Goal: Task Accomplishment & Management: Manage account settings

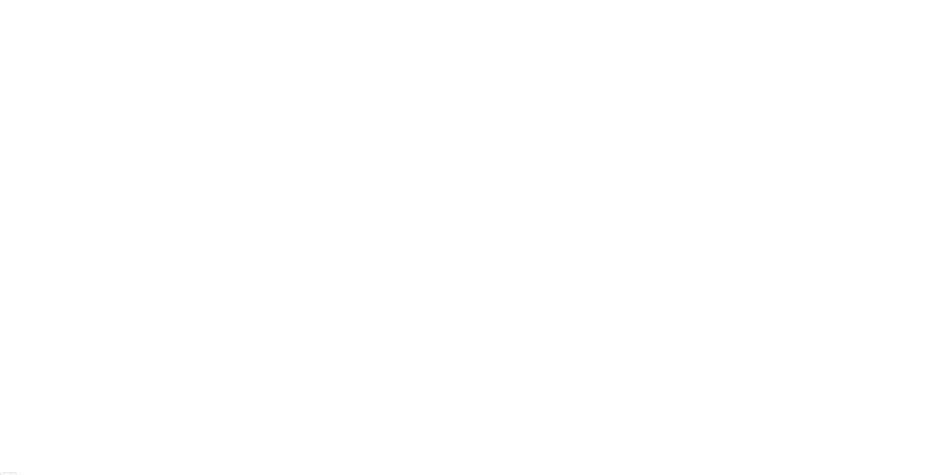
scroll to position [95, 0]
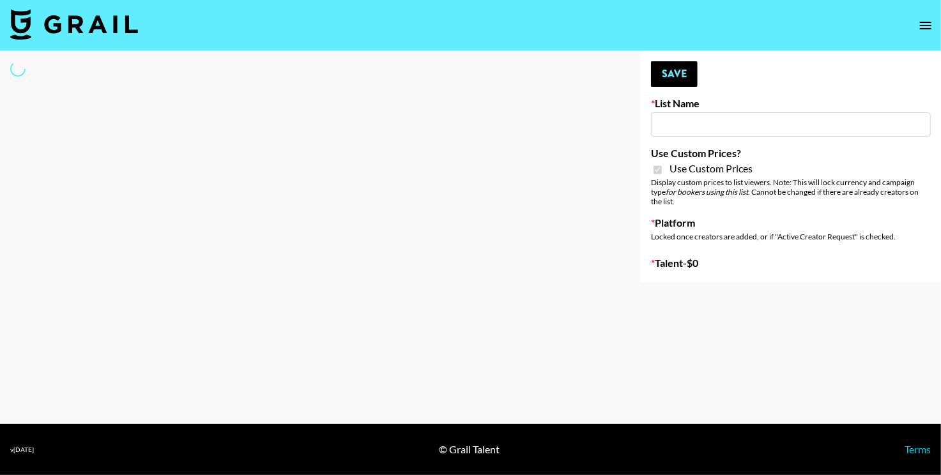
type input "Primal Harvest NEW ([DATE])"
checkbox input "true"
select select "Brand"
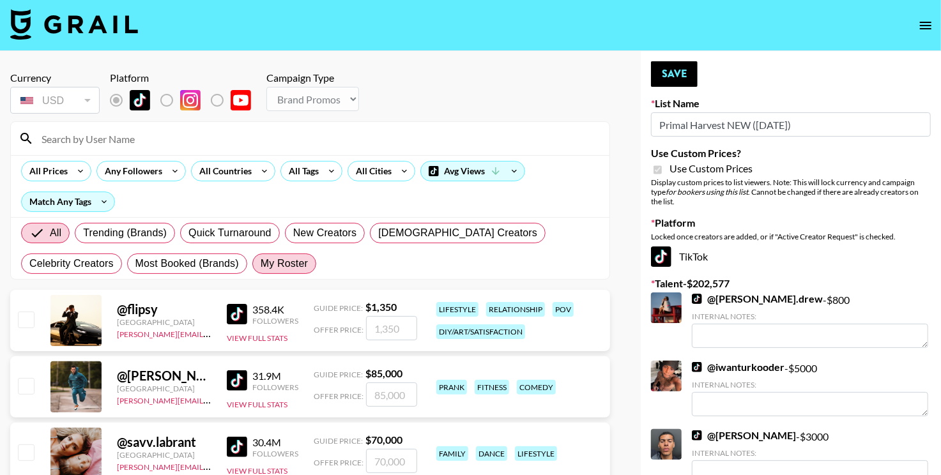
click at [261, 262] on span "My Roster" at bounding box center [284, 263] width 47 height 15
click at [261, 264] on input "My Roster" at bounding box center [261, 264] width 0 height 0
radio input "true"
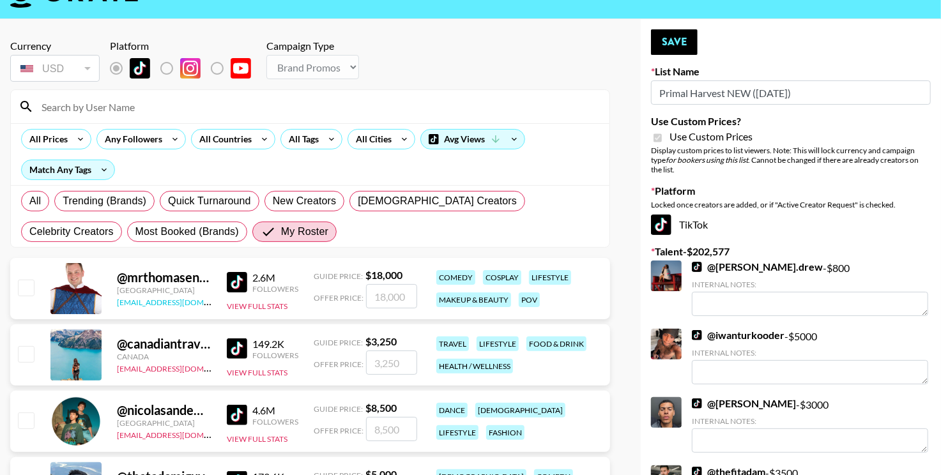
scroll to position [0, 0]
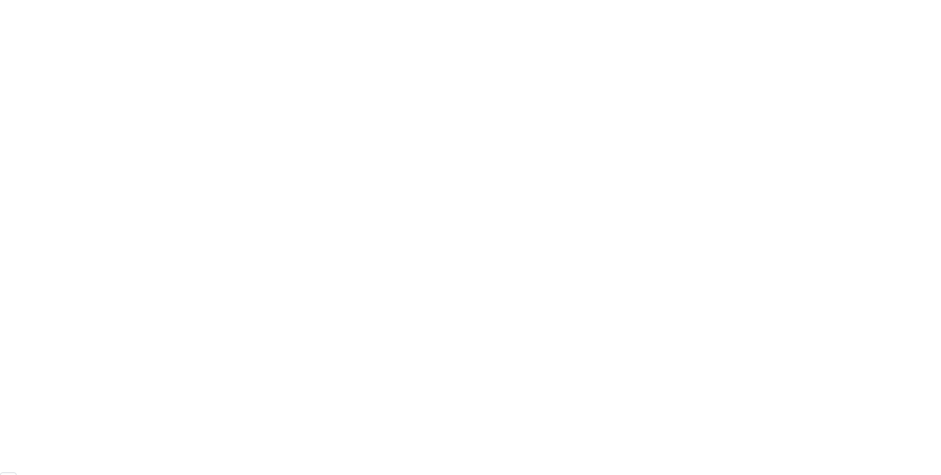
scroll to position [95, 0]
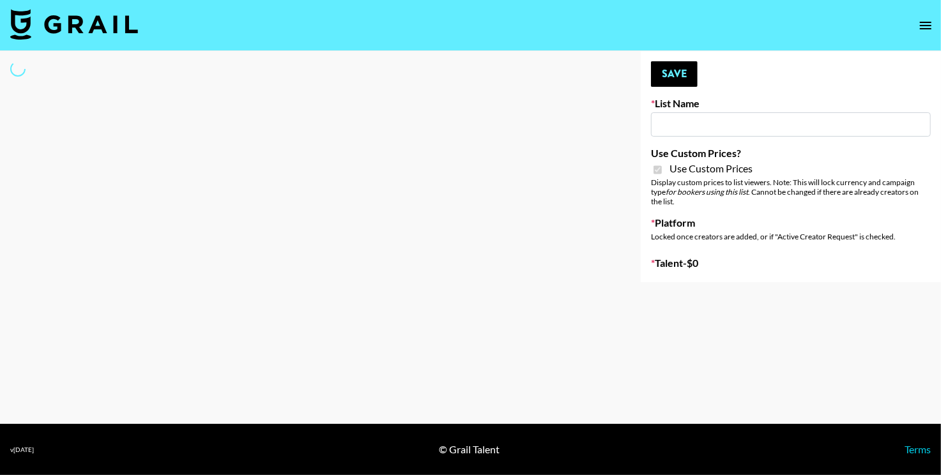
type input "Phoenix Based Creators"
checkbox input "true"
select select "Brand"
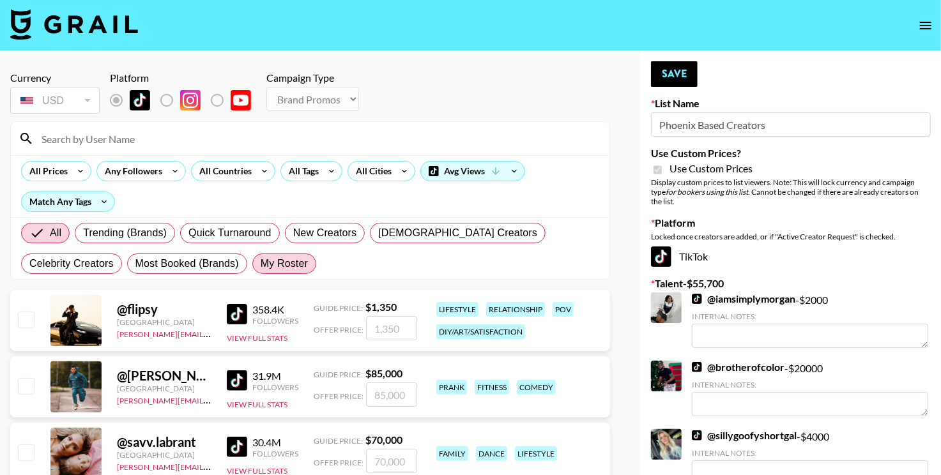
click at [252, 263] on label "My Roster" at bounding box center [284, 264] width 64 height 20
click at [261, 264] on input "My Roster" at bounding box center [261, 264] width 0 height 0
radio input "true"
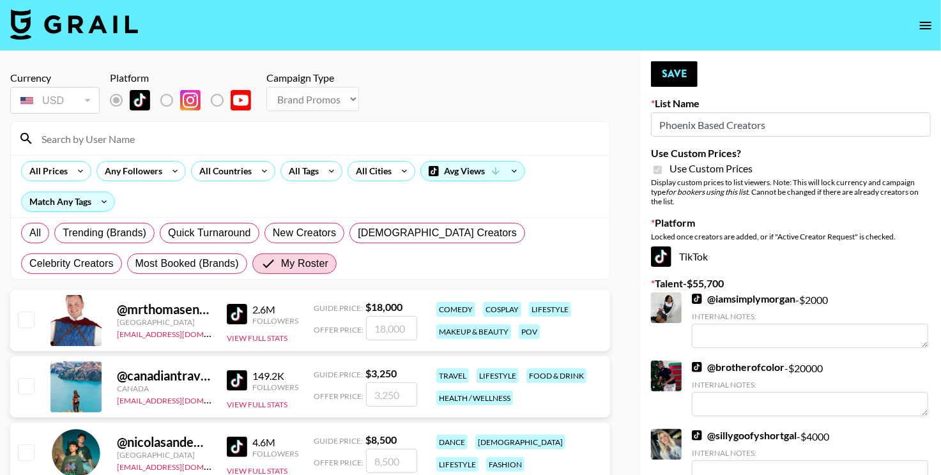
click at [24, 323] on input "checkbox" at bounding box center [25, 319] width 15 height 15
checkbox input "true"
type input "18000"
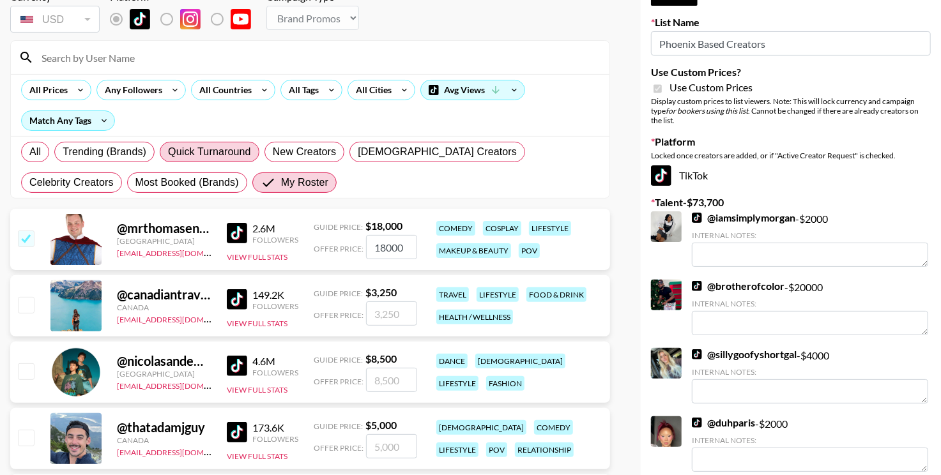
scroll to position [0, 0]
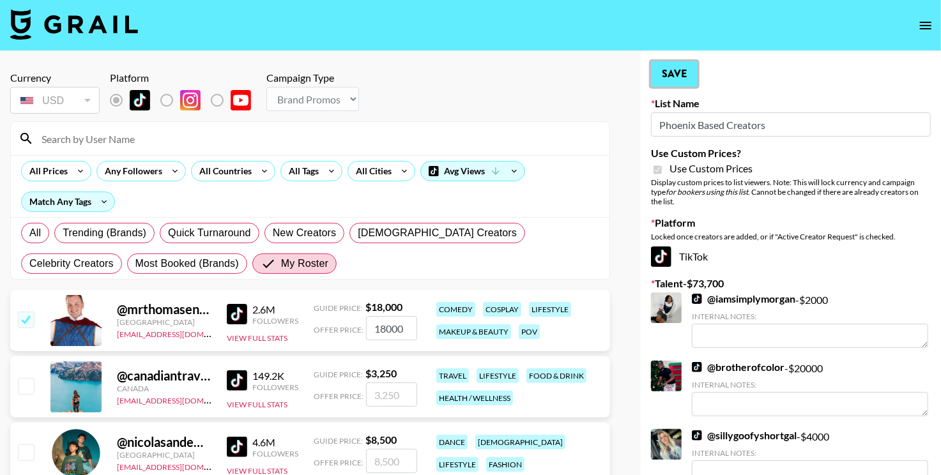
click at [674, 75] on button "Save" at bounding box center [674, 74] width 47 height 26
